Goal: Task Accomplishment & Management: Use online tool/utility

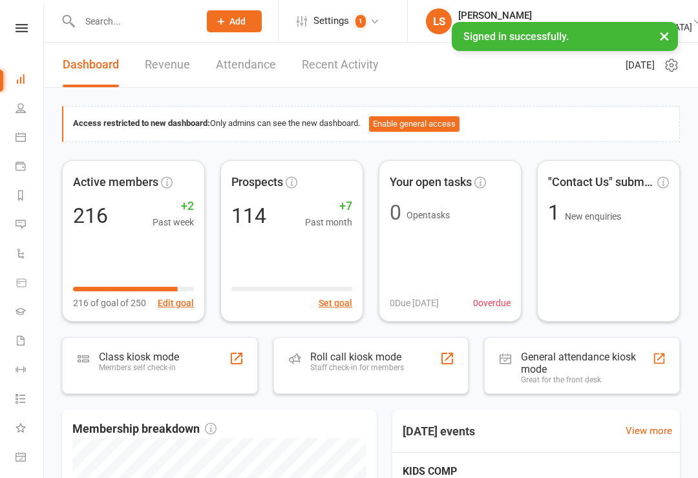
click at [329, 351] on div "Roll call kiosk mode" at bounding box center [357, 357] width 94 height 12
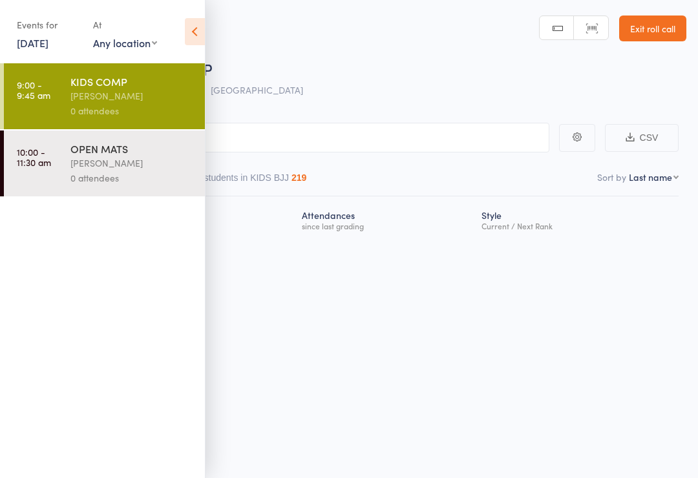
click at [199, 29] on icon at bounding box center [195, 31] width 20 height 27
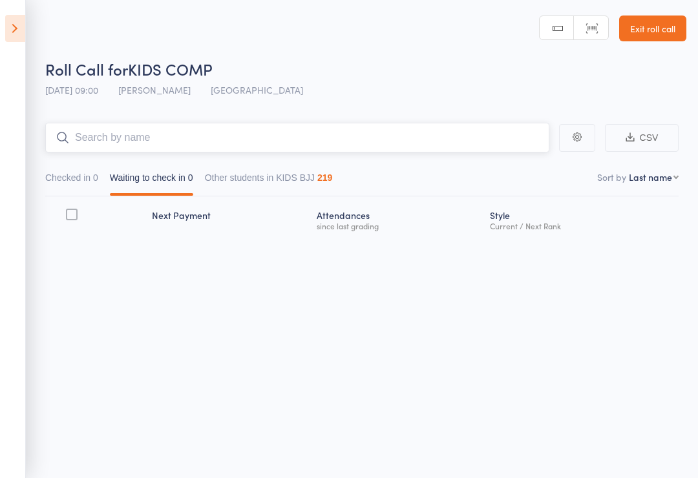
click at [427, 136] on input "search" at bounding box center [297, 138] width 504 height 30
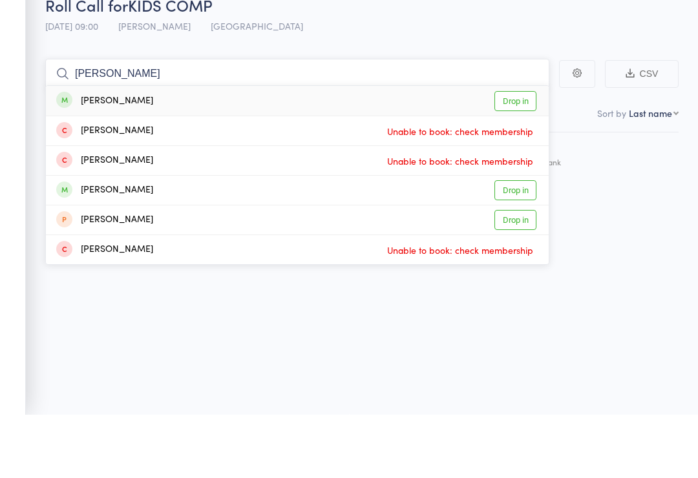
type input "Flora BOND"
click at [519, 155] on link "Drop in" at bounding box center [515, 165] width 42 height 20
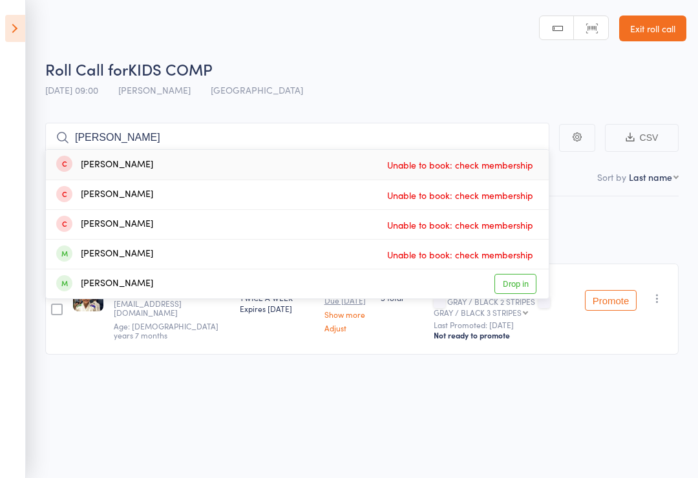
click at [604, 380] on div "Membership Next Payment Atten­dances since last grading Style Current / Next Ra…" at bounding box center [361, 304] width 633 height 216
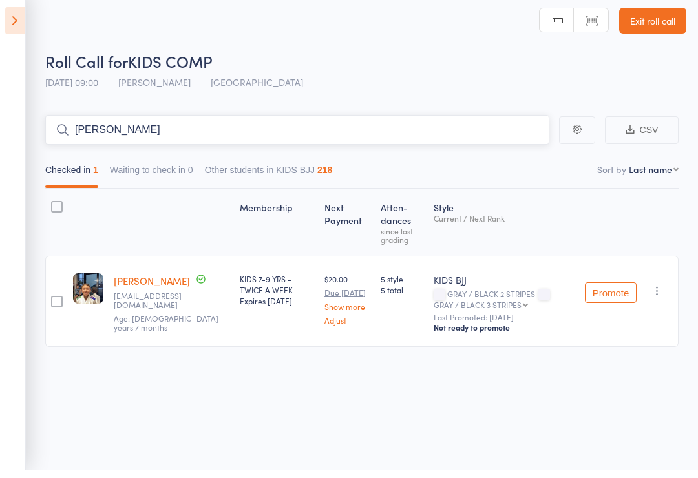
click at [54, 130] on input "Luis" at bounding box center [297, 138] width 504 height 30
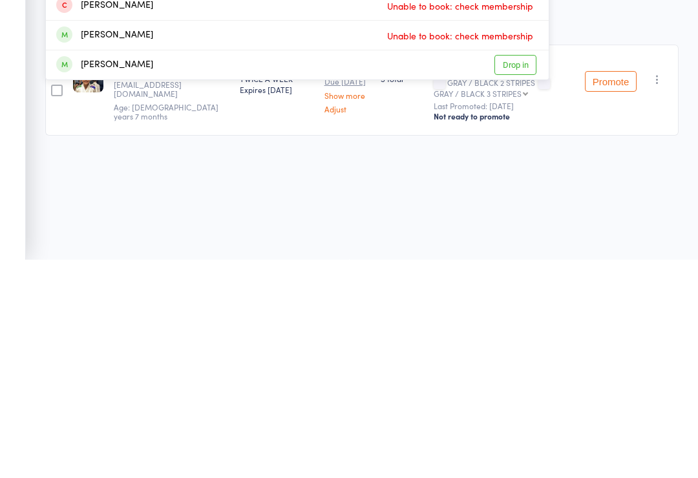
scroll to position [9, 0]
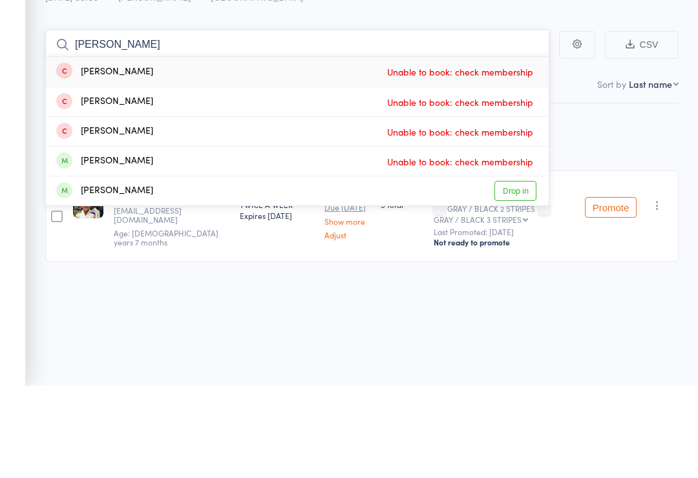
click at [149, 122] on input "Luis" at bounding box center [297, 137] width 504 height 30
type input "L"
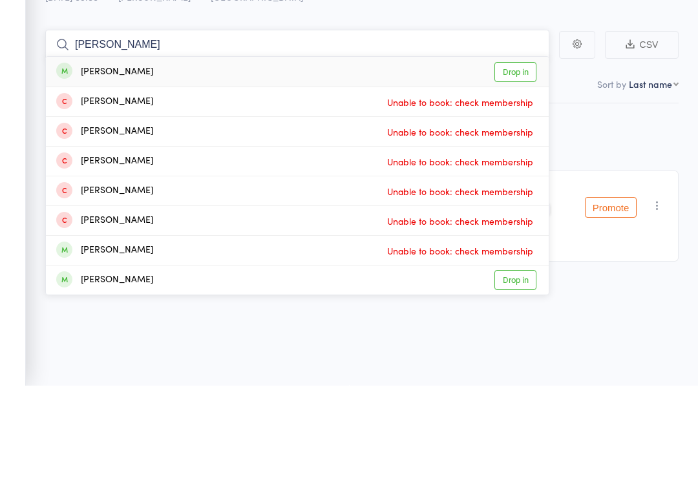
type input "Mathias"
click at [137, 157] on div "Mathias Souto" at bounding box center [104, 164] width 97 height 15
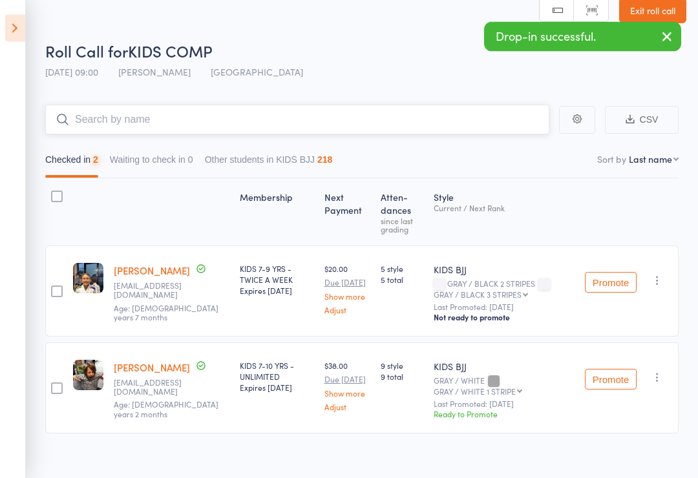
scroll to position [25, 0]
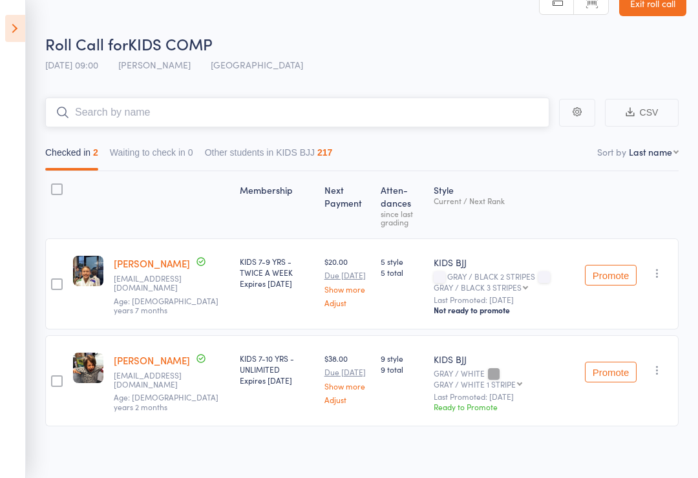
click at [82, 109] on input "search" at bounding box center [297, 113] width 504 height 30
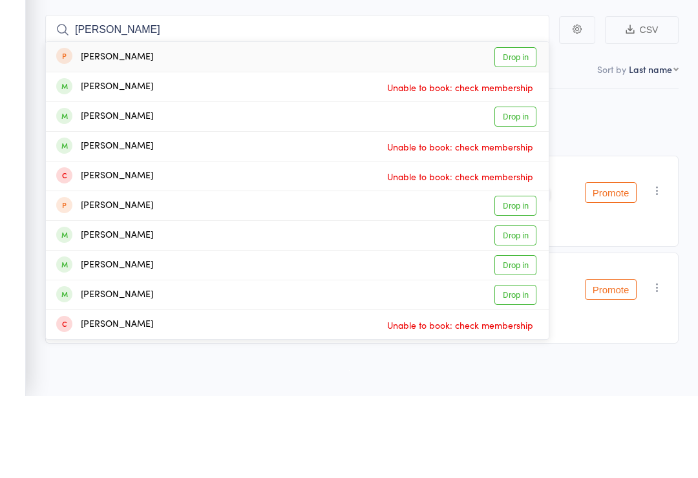
click at [35, 78] on main "Luca Luca Oakley Drop in nick de luca Unable to book: check membership Luca Cor…" at bounding box center [349, 281] width 698 height 406
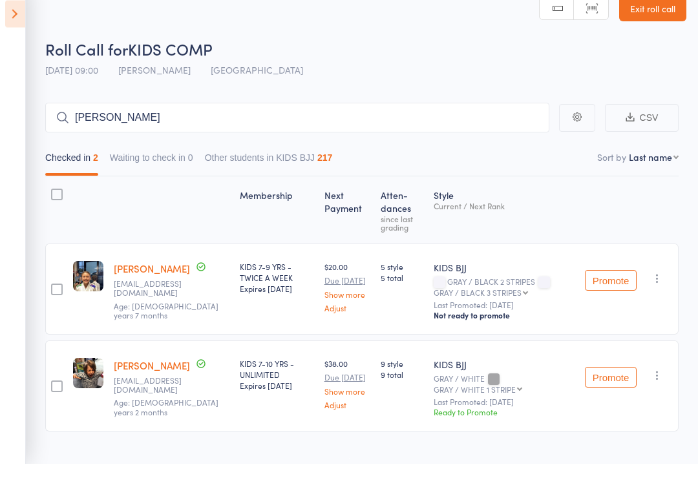
scroll to position [5, 0]
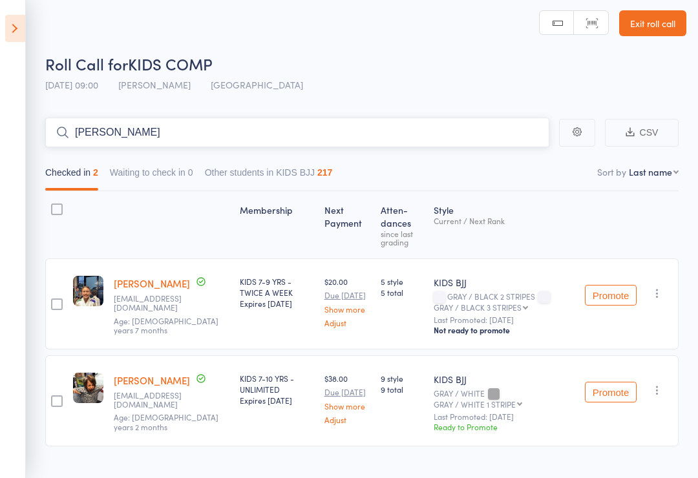
click at [70, 118] on input "Luca" at bounding box center [297, 133] width 504 height 30
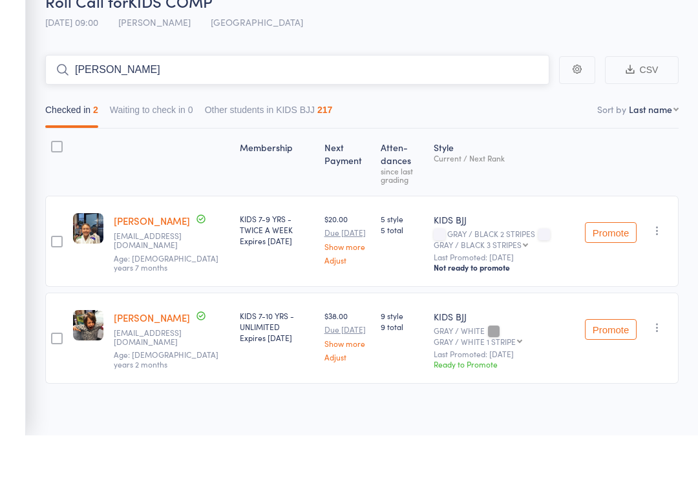
scroll to position [0, 0]
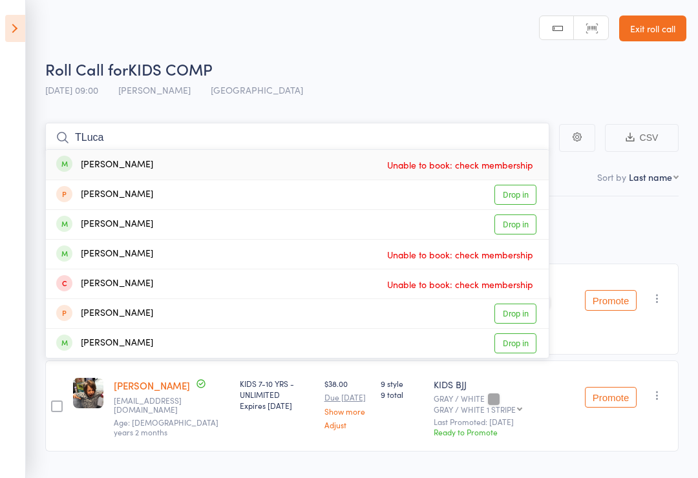
type input "Luca"
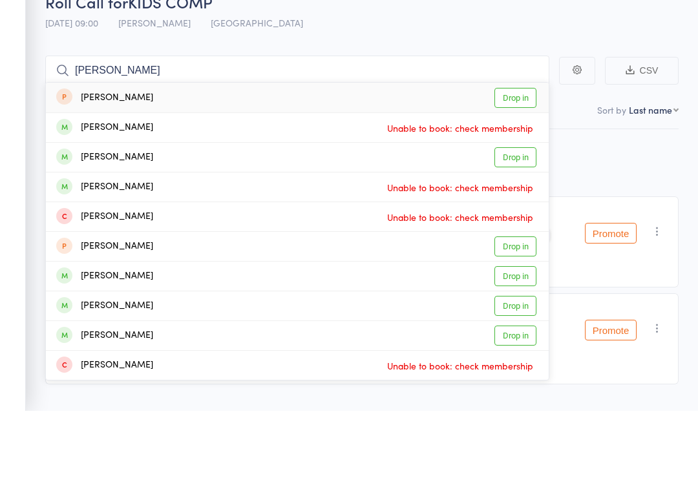
click at [98, 247] on div "Luca Trayfoot" at bounding box center [104, 254] width 97 height 15
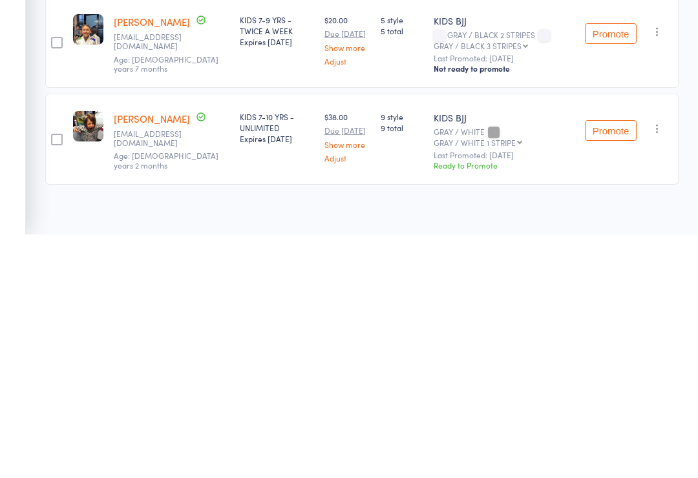
scroll to position [25, 0]
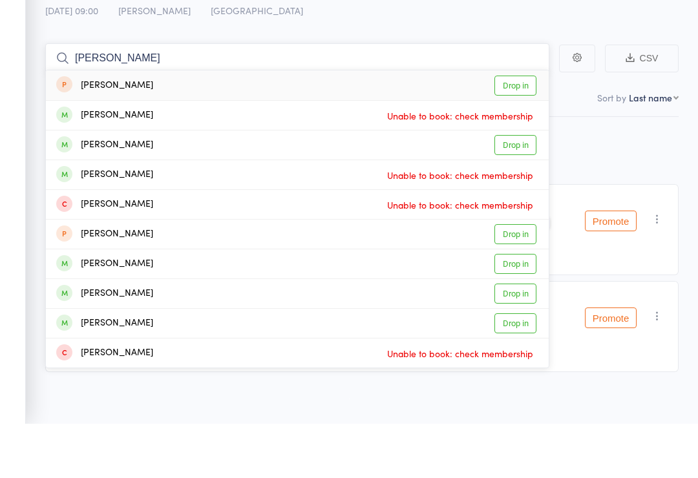
type input "Luca"
click at [479, 220] on span "Unable to book: check membership" at bounding box center [460, 229] width 153 height 19
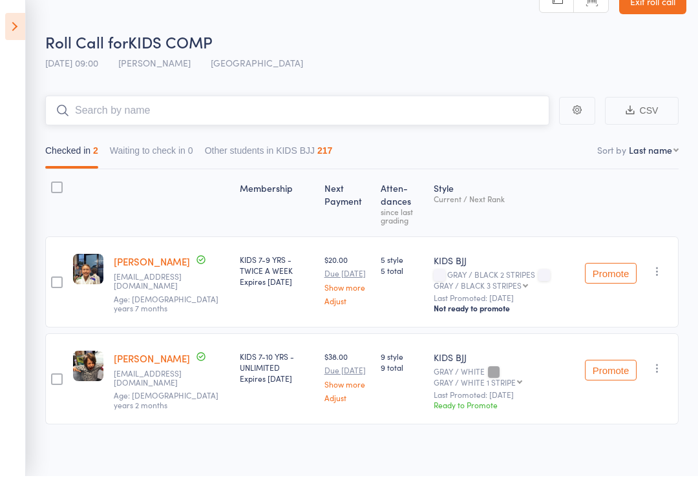
click at [173, 107] on input "search" at bounding box center [297, 113] width 504 height 30
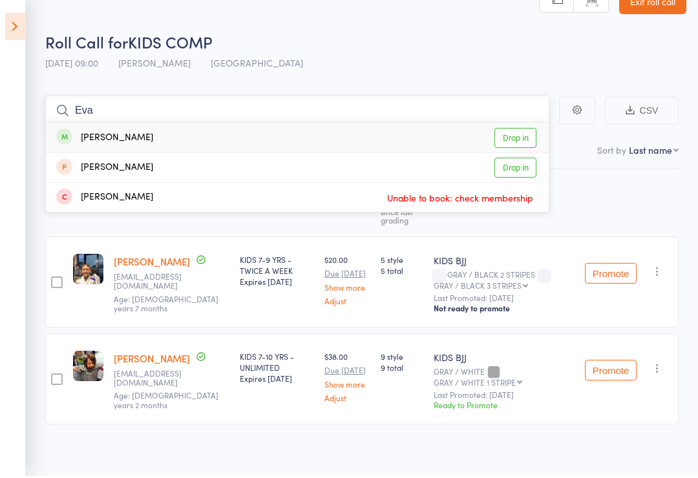
type input "Eva"
click at [510, 134] on link "Drop in" at bounding box center [515, 140] width 42 height 20
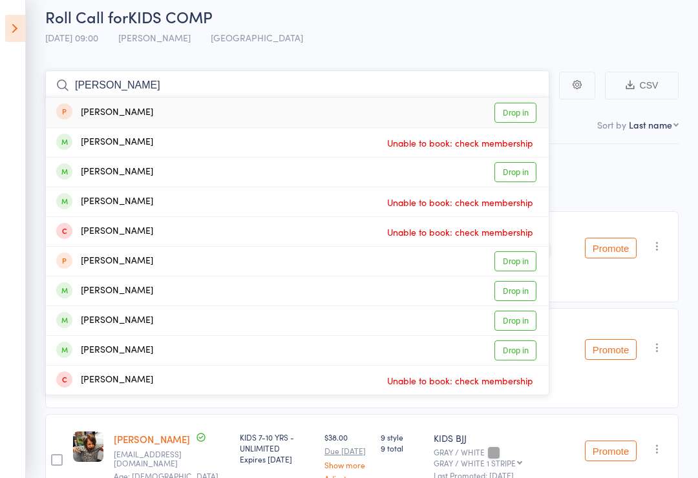
scroll to position [0, 0]
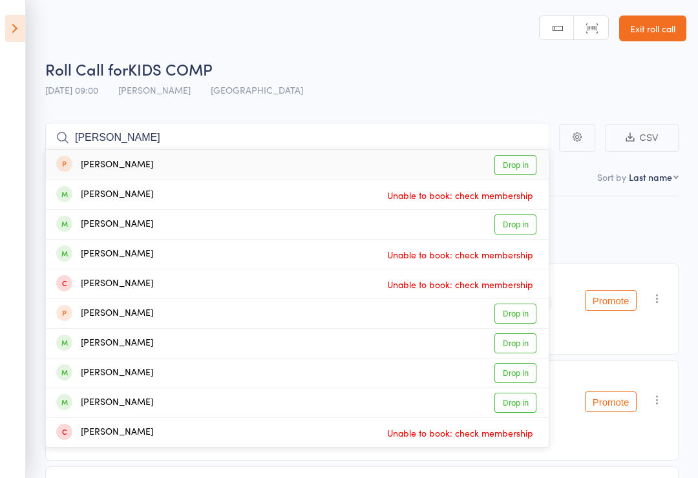
click at [434, 64] on div "Roll Call for KIDS COMP" at bounding box center [365, 68] width 641 height 21
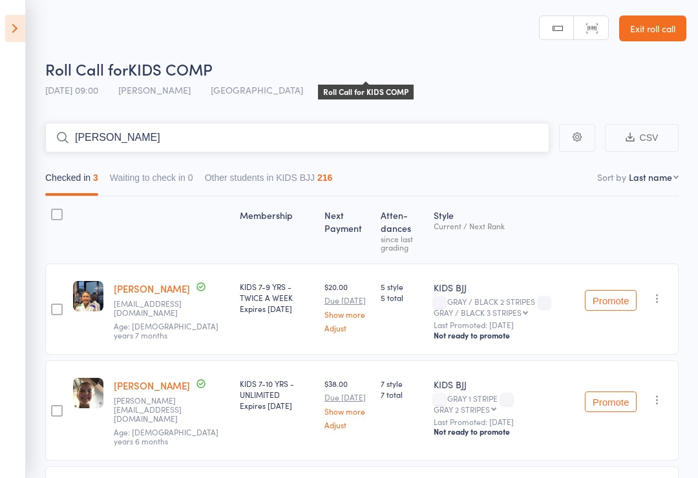
click at [189, 147] on input "Luca" at bounding box center [297, 138] width 504 height 30
type input "L"
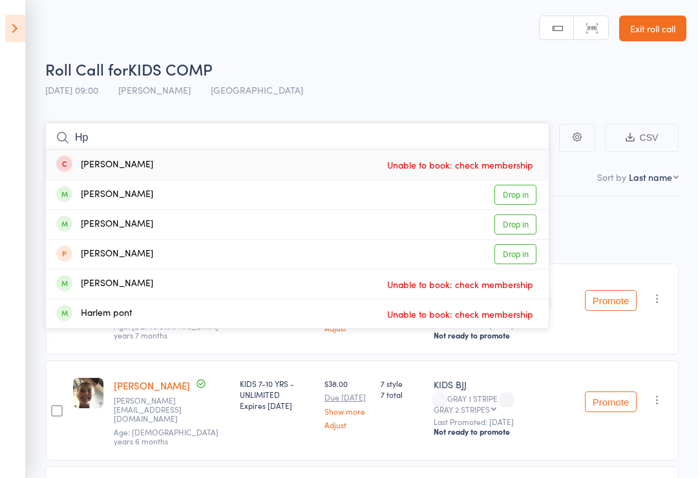
type input "H"
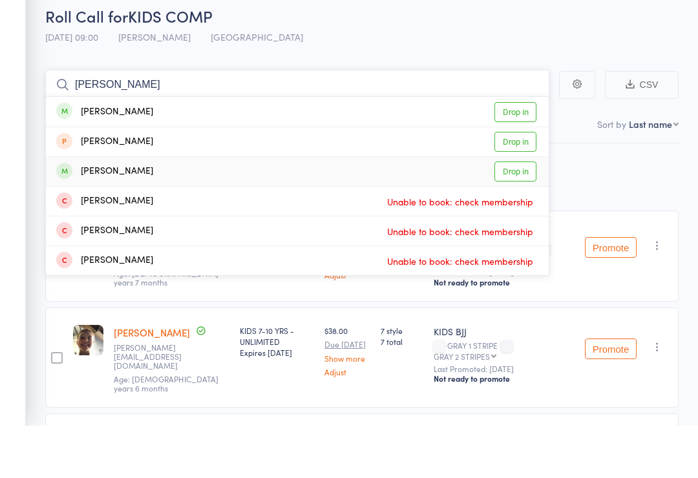
type input "Charlie"
click at [505, 215] on link "Drop in" at bounding box center [515, 225] width 42 height 20
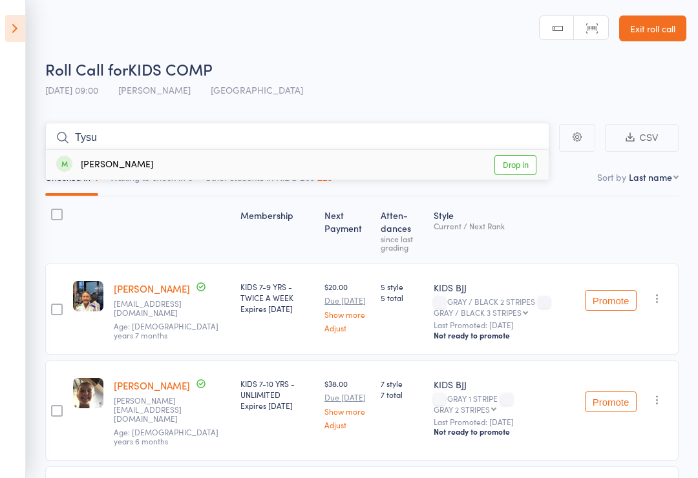
type input "Tysu"
click at [134, 172] on div "tyson hyde Drop in" at bounding box center [297, 165] width 503 height 30
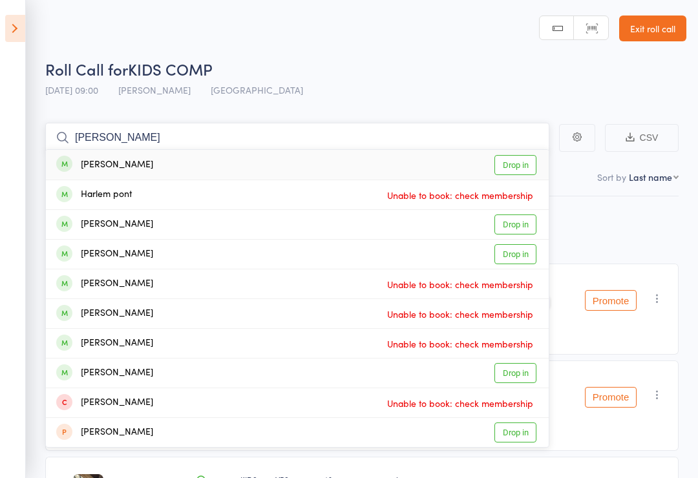
type input "Harla"
click at [514, 164] on link "Drop in" at bounding box center [515, 165] width 42 height 20
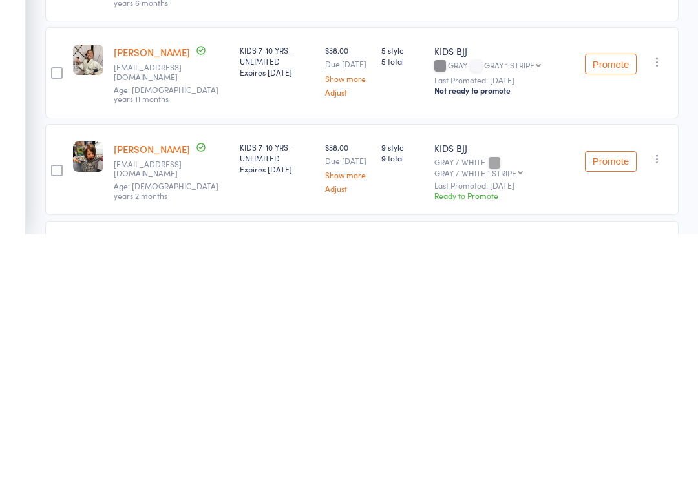
scroll to position [401, 0]
